Goal: Navigation & Orientation: Find specific page/section

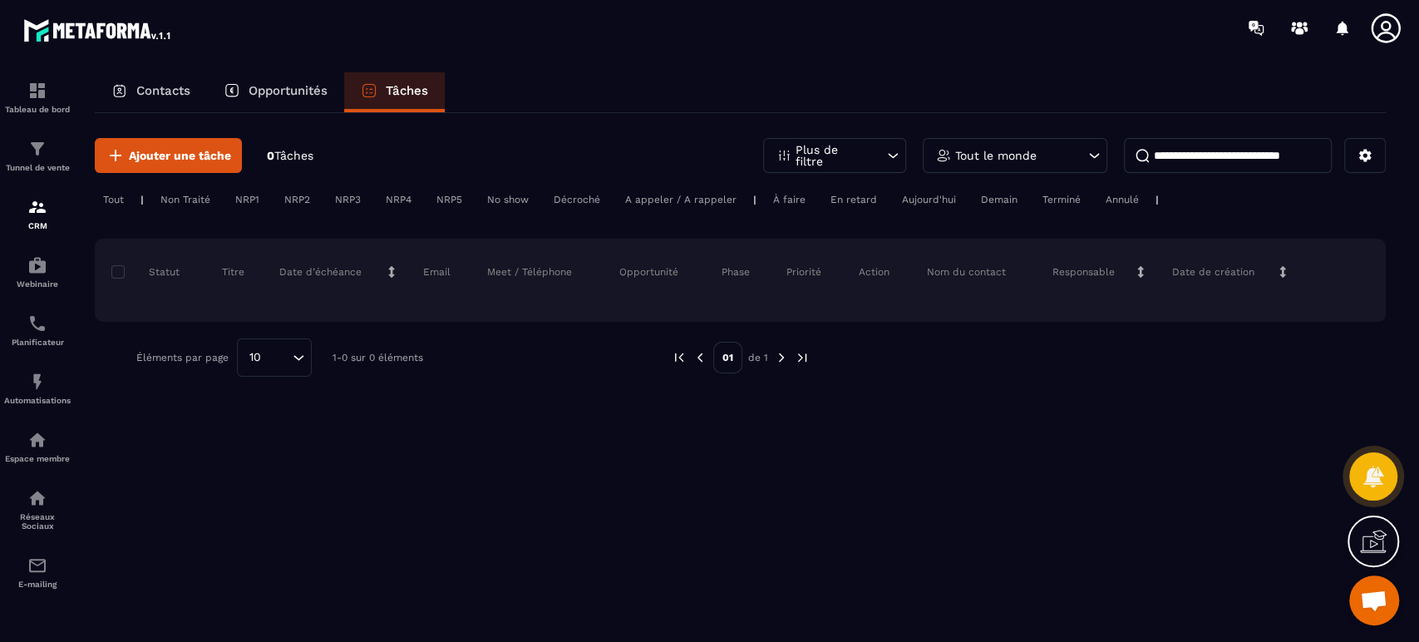
click at [308, 88] on p "Opportunités" at bounding box center [288, 90] width 79 height 15
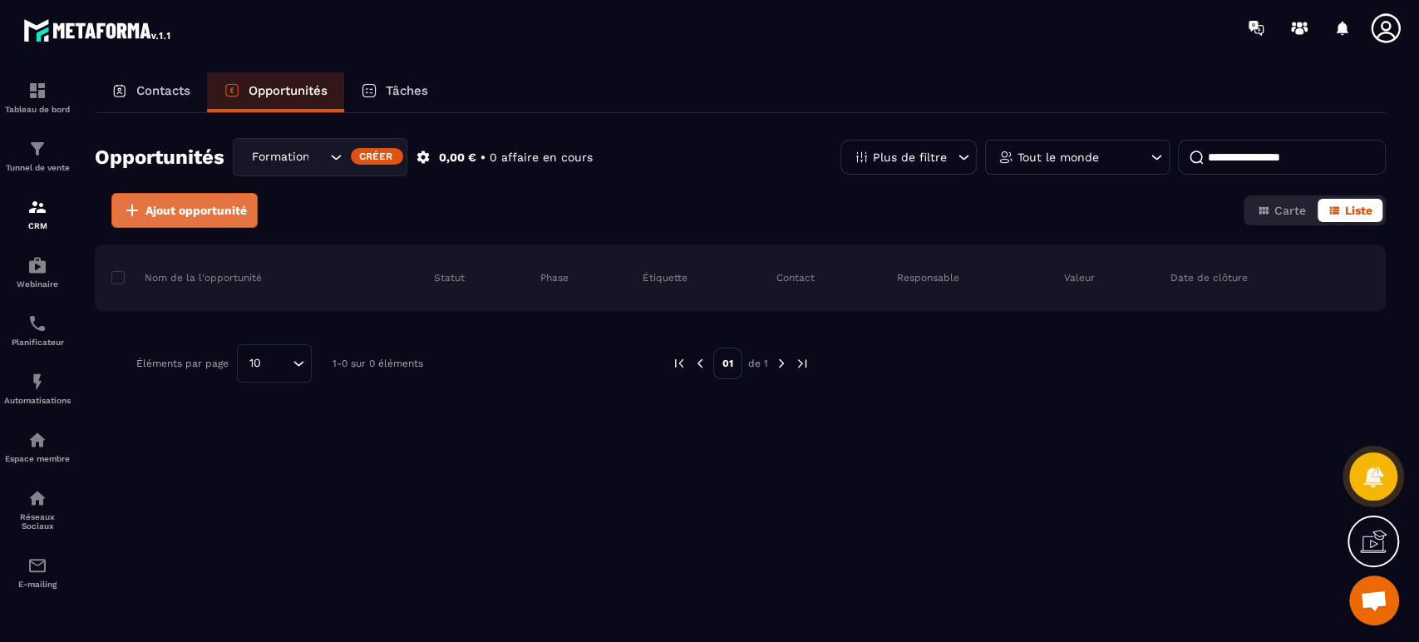
click at [228, 211] on span "Ajout opportunité" at bounding box center [195, 210] width 101 height 17
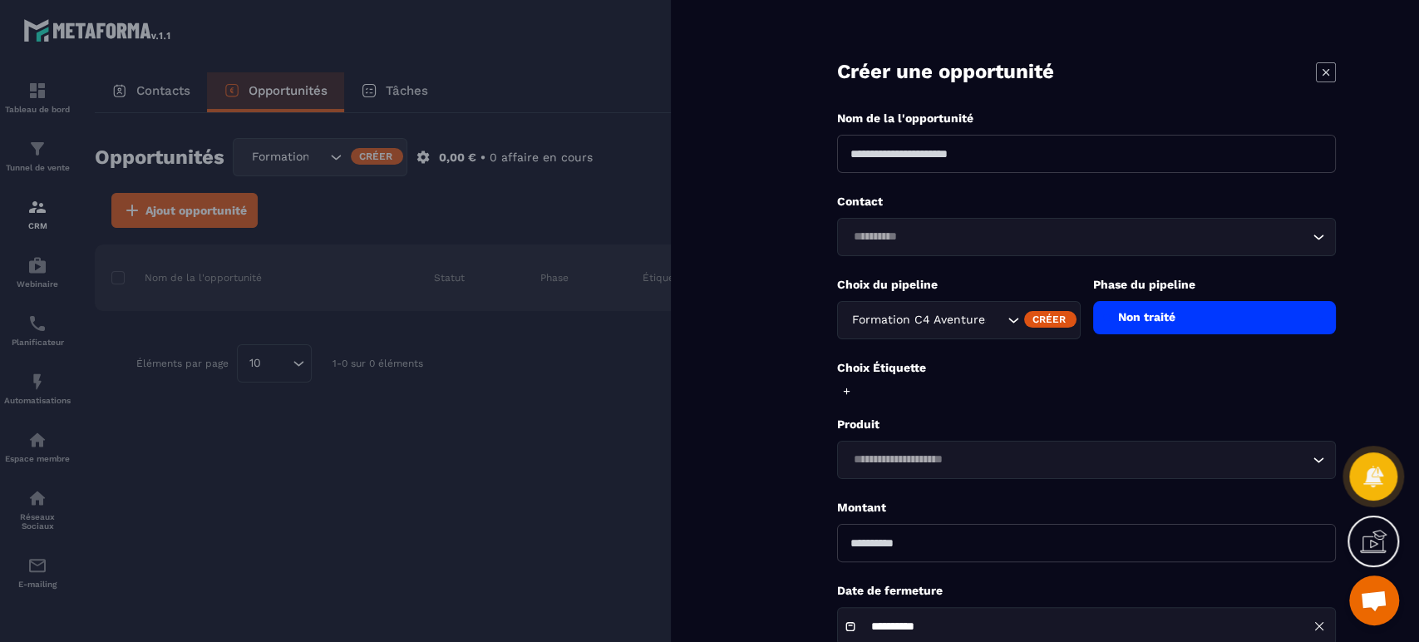
click at [1334, 73] on icon at bounding box center [1326, 72] width 20 height 20
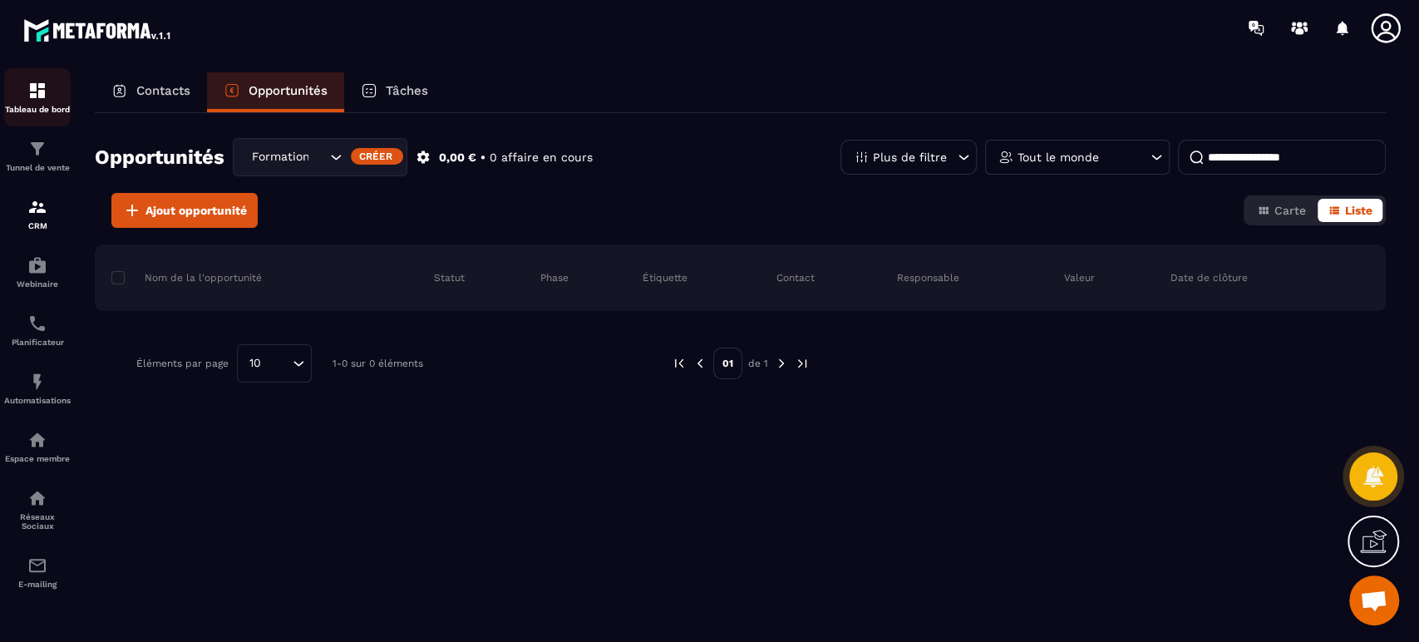
click at [33, 105] on p "Tableau de bord" at bounding box center [37, 109] width 67 height 9
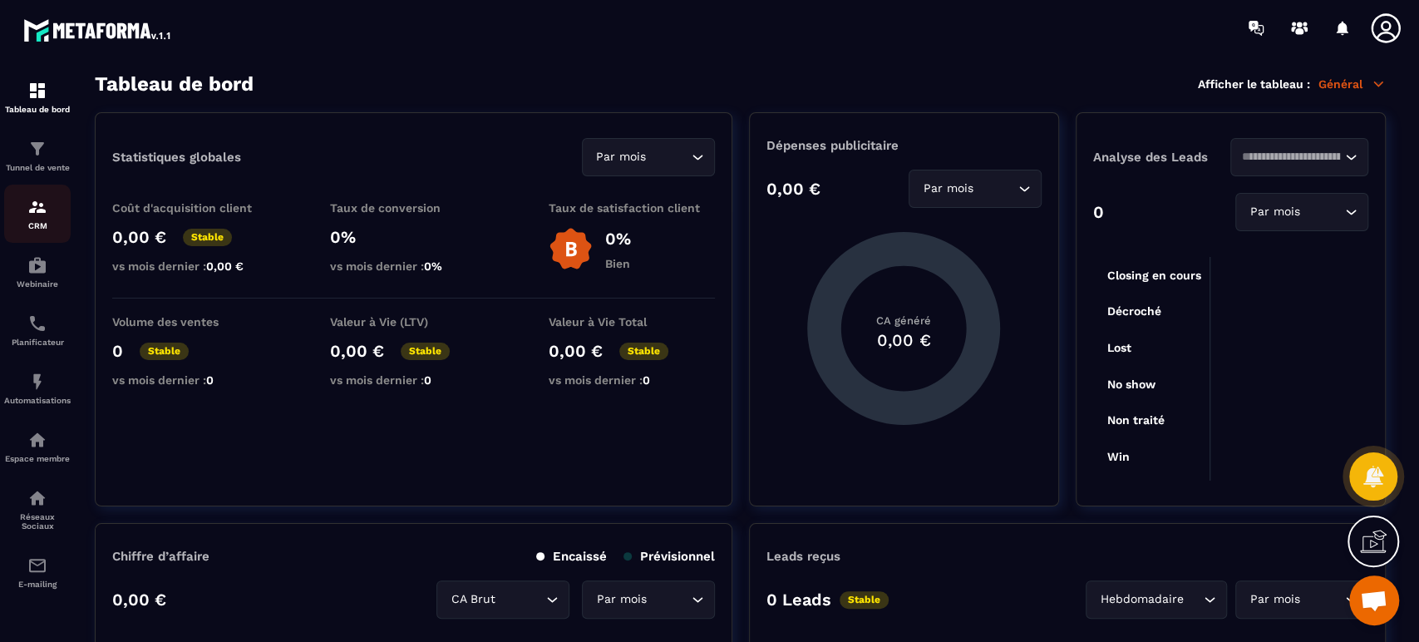
click at [49, 220] on div "CRM" at bounding box center [37, 213] width 67 height 33
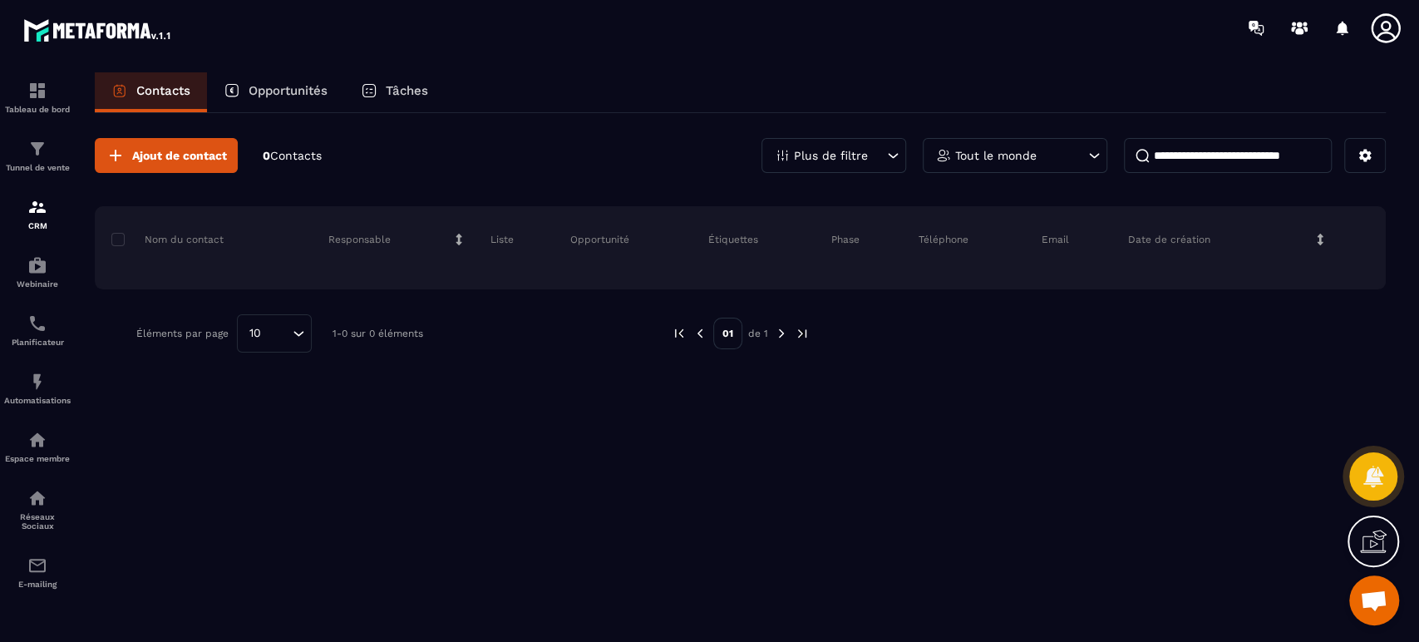
click at [293, 98] on div "Opportunités" at bounding box center [275, 92] width 137 height 40
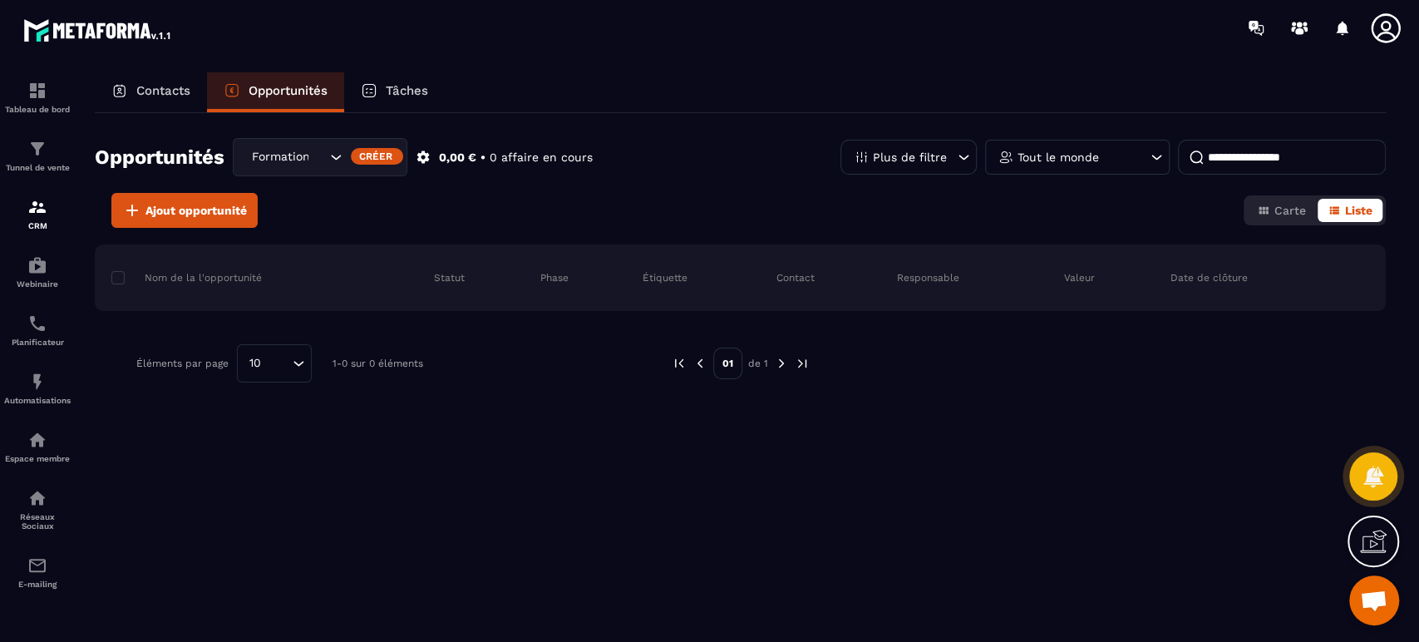
click at [288, 158] on div "Formation C4 Aventures Animateurs" at bounding box center [286, 157] width 81 height 18
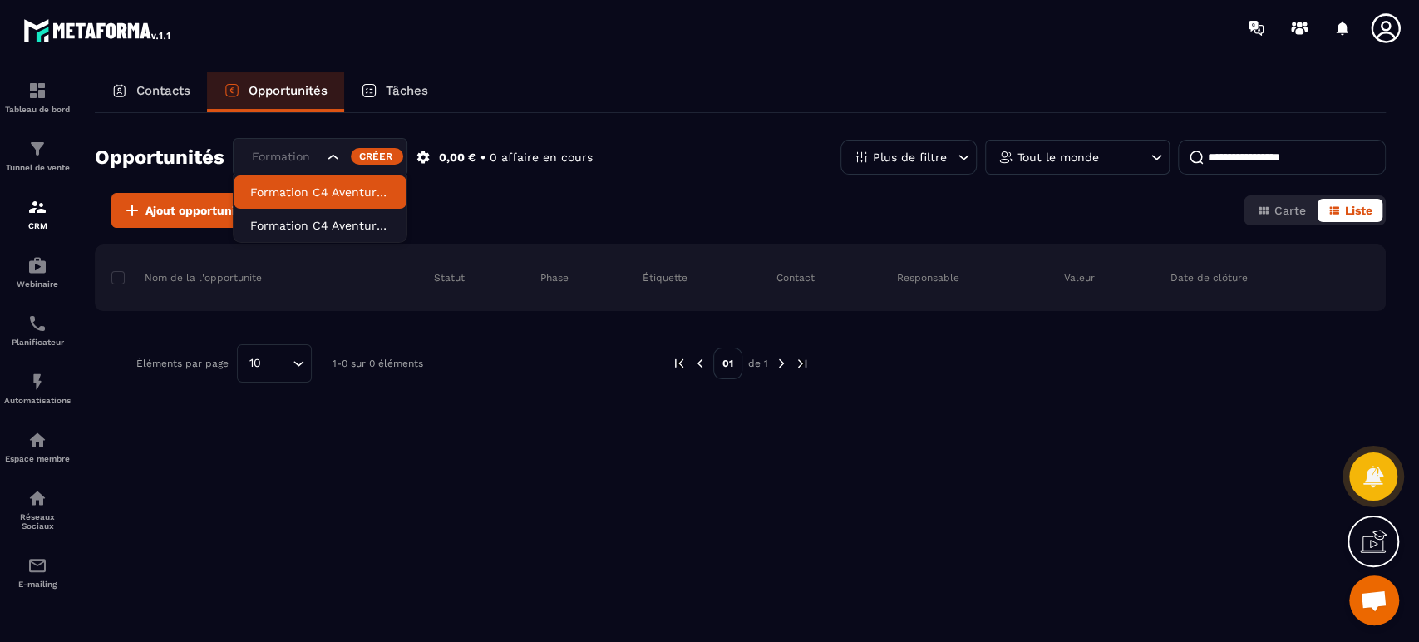
click at [293, 189] on p "Formation C4 Aventures Animateurs" at bounding box center [320, 192] width 140 height 17
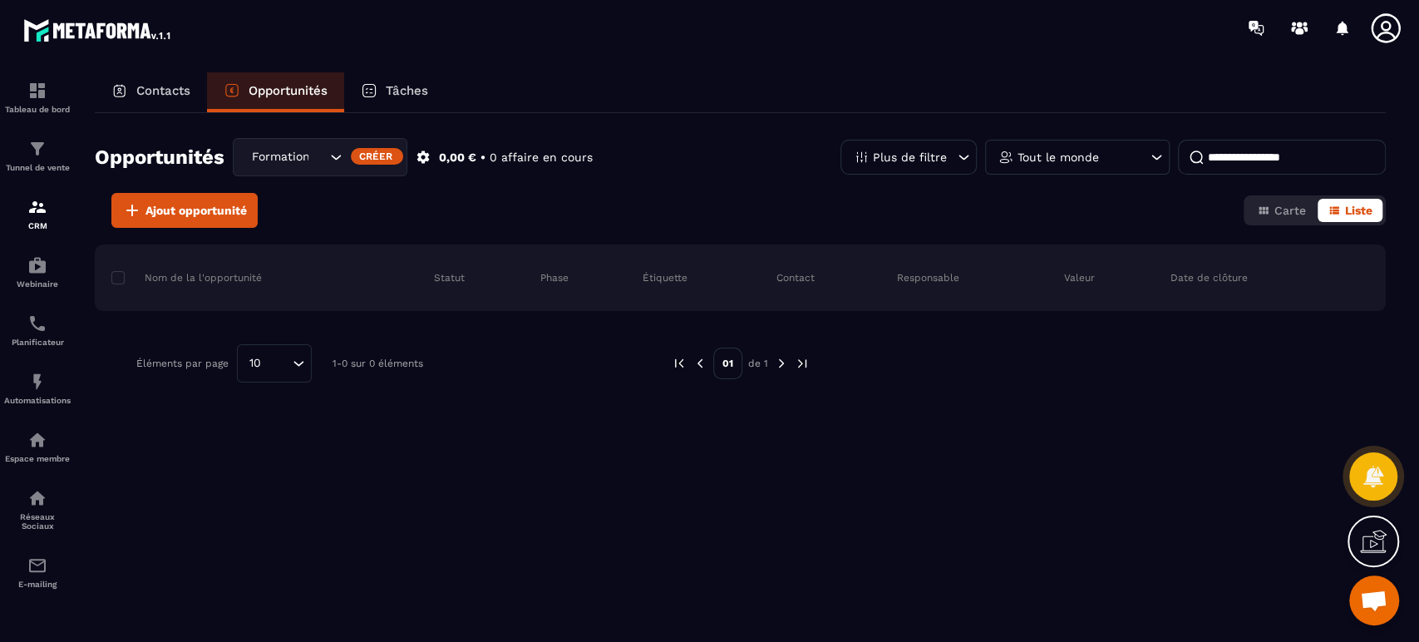
click at [1380, 38] on icon at bounding box center [1385, 28] width 33 height 33
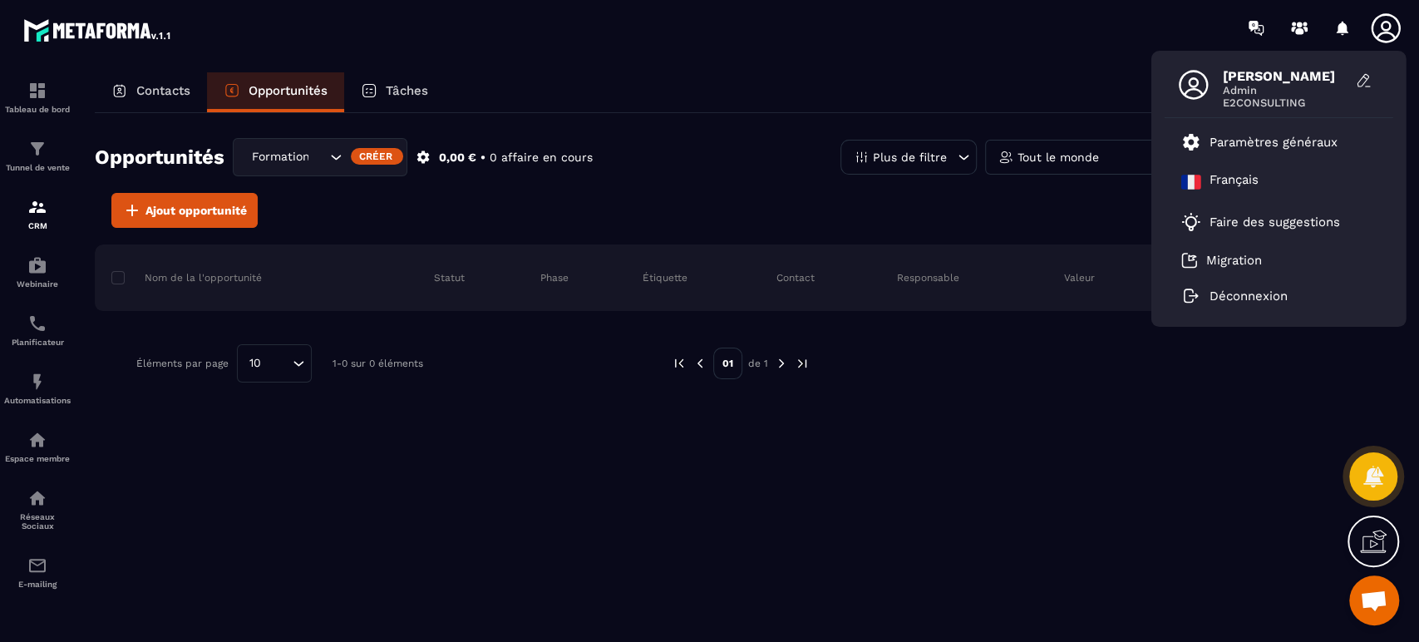
click at [91, 38] on img at bounding box center [98, 30] width 150 height 30
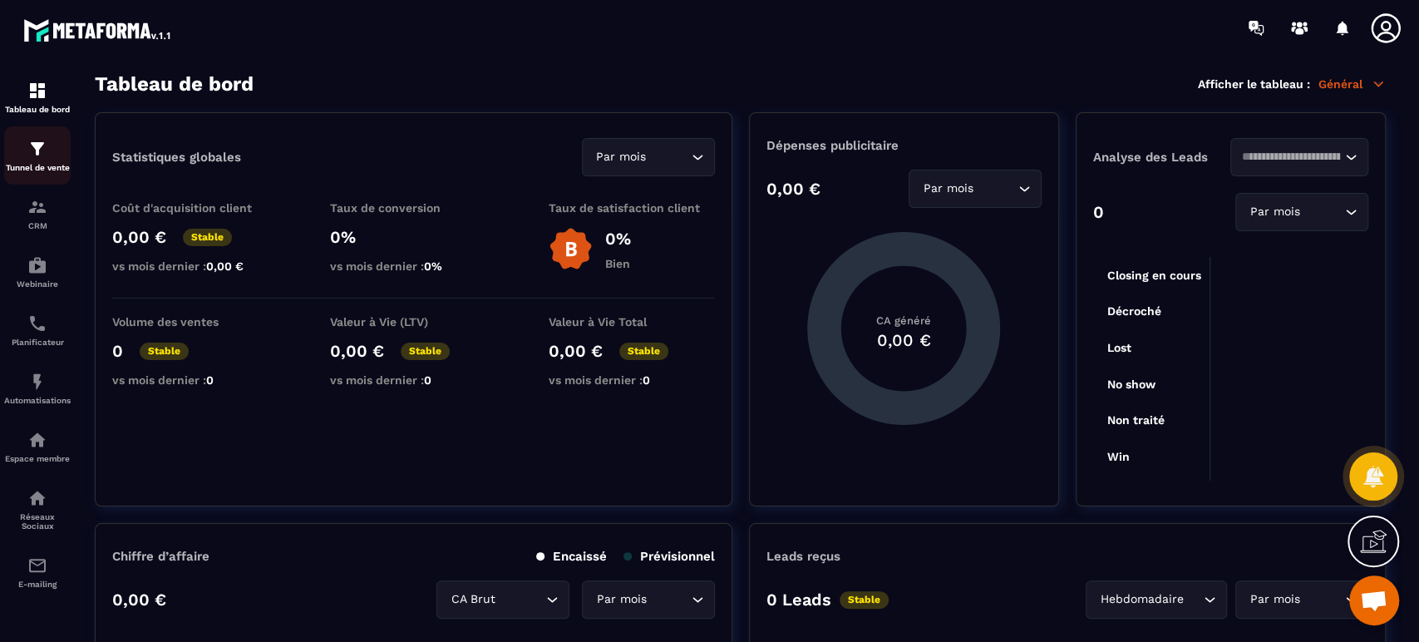
click at [35, 174] on link "Tunnel de vente" at bounding box center [37, 155] width 67 height 58
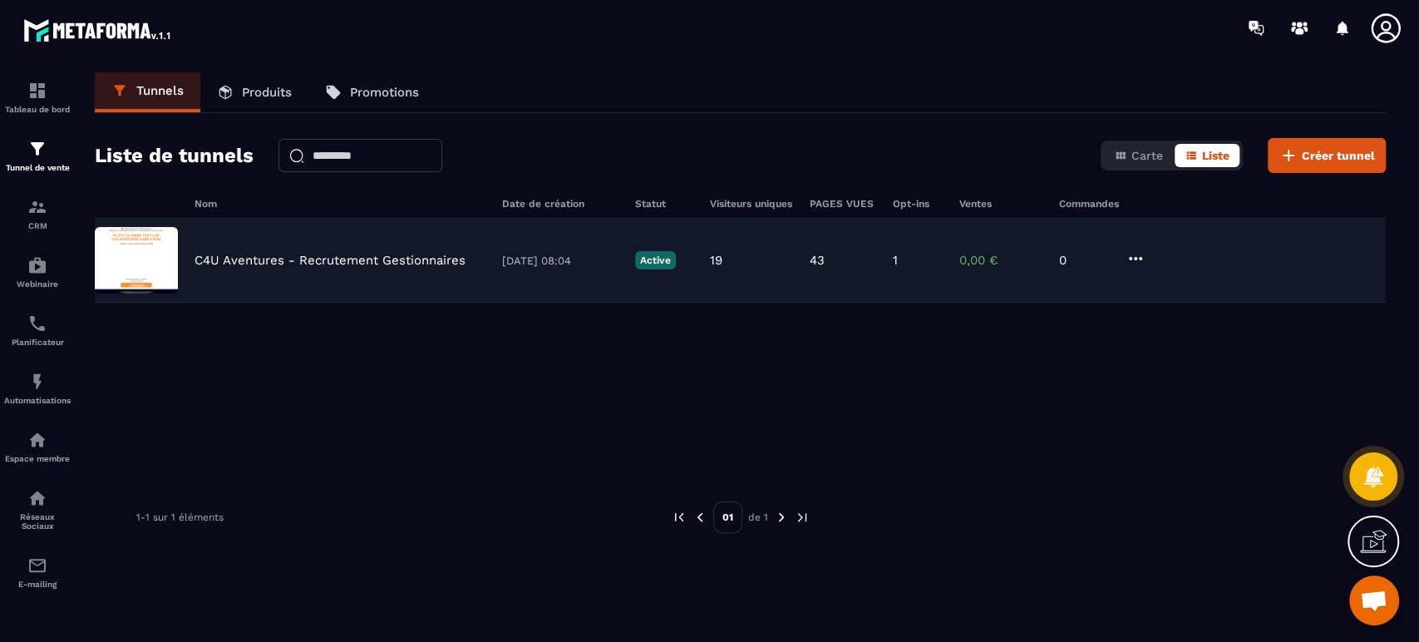
click at [266, 258] on p "C4U Aventures - Recrutement Gestionnaires" at bounding box center [330, 260] width 271 height 15
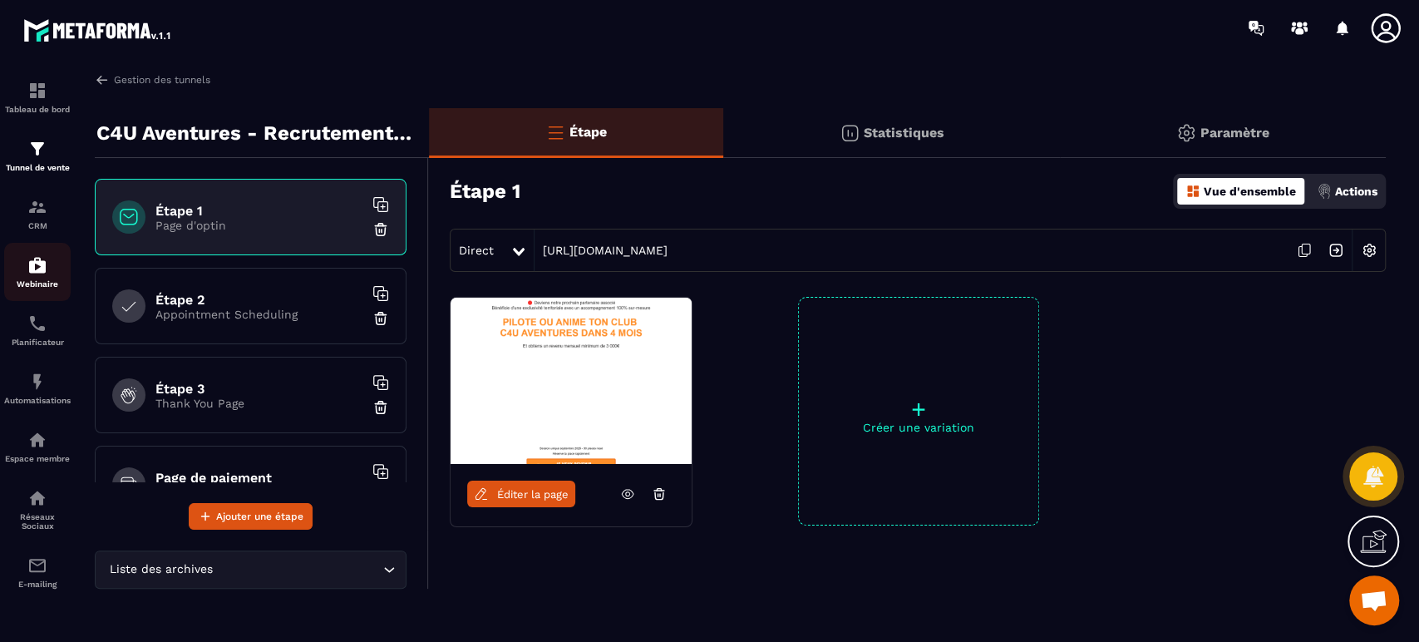
click at [26, 269] on div "Webinaire" at bounding box center [37, 271] width 67 height 33
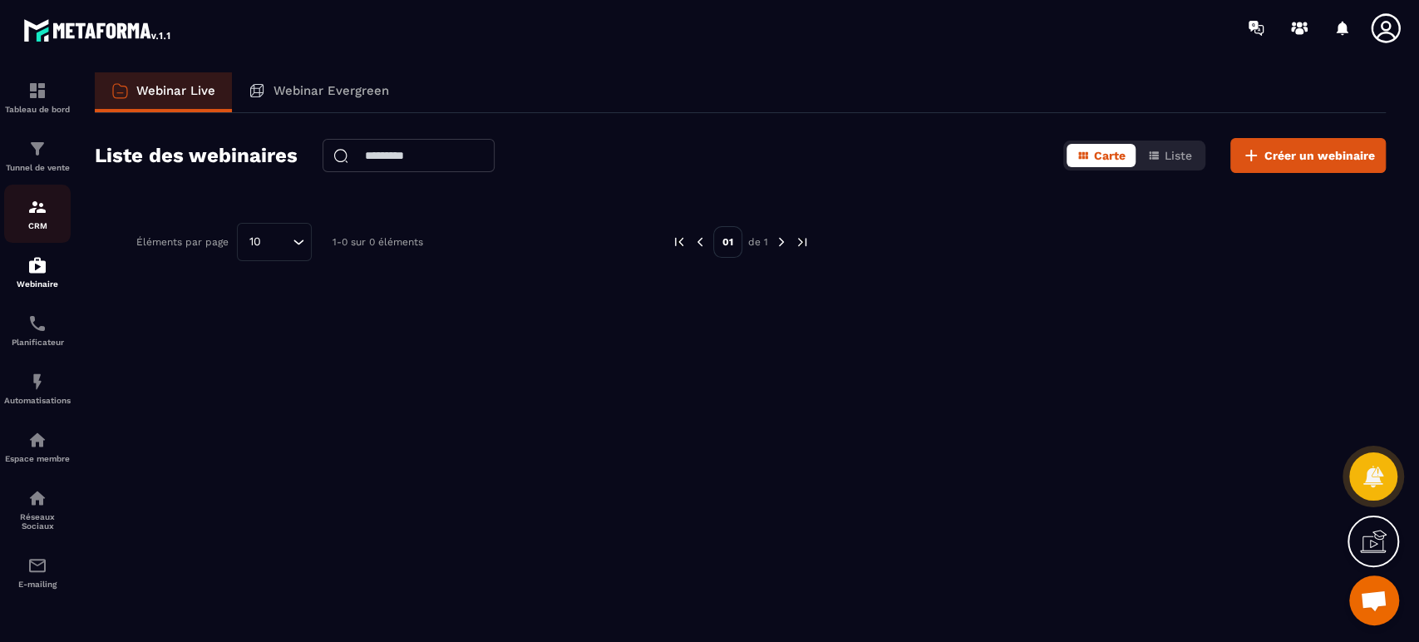
click at [40, 219] on div "CRM" at bounding box center [37, 213] width 67 height 33
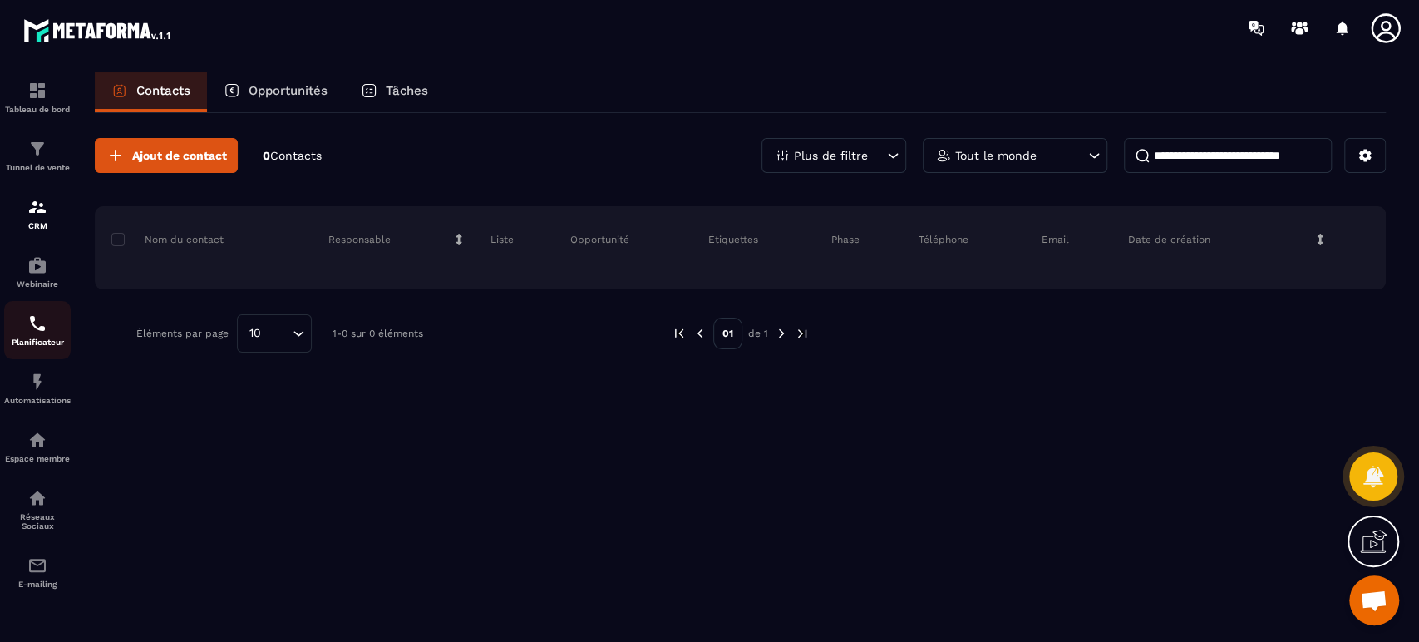
click at [29, 326] on img at bounding box center [37, 323] width 20 height 20
